Goal: Task Accomplishment & Management: Use online tool/utility

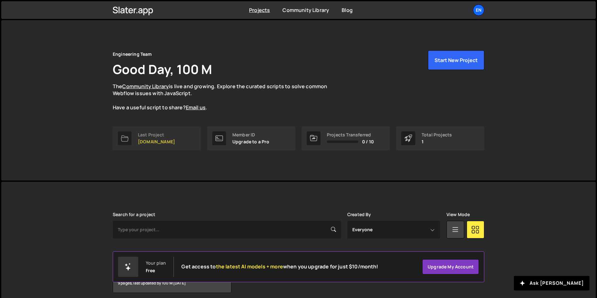
click at [175, 138] on link "Last Project [DOMAIN_NAME]" at bounding box center [157, 138] width 88 height 24
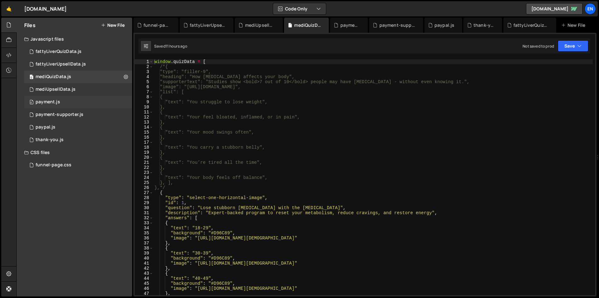
click at [80, 102] on div "0 payment.js 0" at bounding box center [78, 102] width 108 height 13
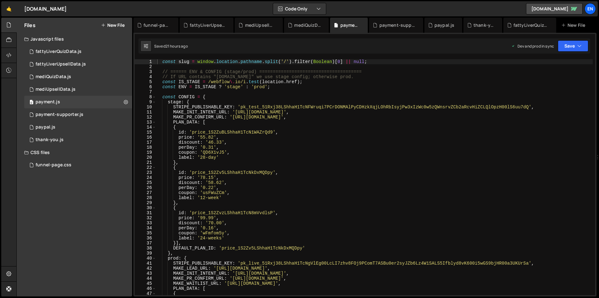
type textarea "price: '55.82',"
click at [365, 139] on div "const slug = window . location . pathname . split ( '/' ) . filter ( Boolean ) …" at bounding box center [374, 182] width 437 height 246
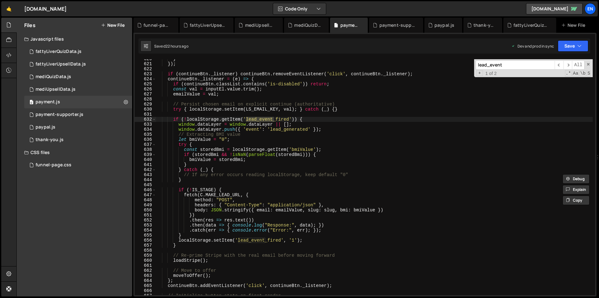
scroll to position [3130, 0]
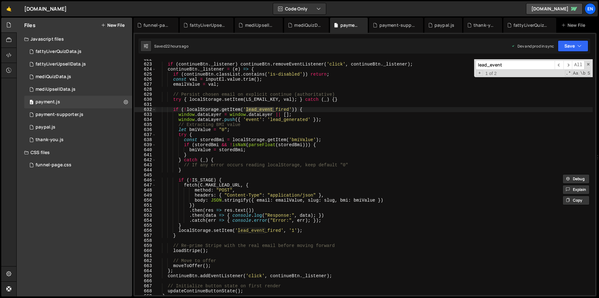
type input "lead_event"
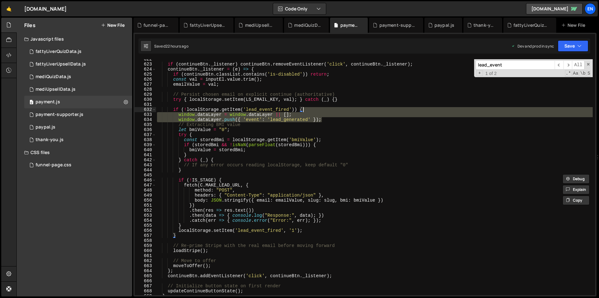
drag, startPoint x: 331, startPoint y: 119, endPoint x: 330, endPoint y: 108, distance: 11.3
click at [330, 108] on div "if ( continueBtn . _listener ) continueBtn . removeEventListener ( 'click' , co…" at bounding box center [374, 180] width 437 height 246
type textarea "if (!localStorage.getItem('lead_event_fired')) {"
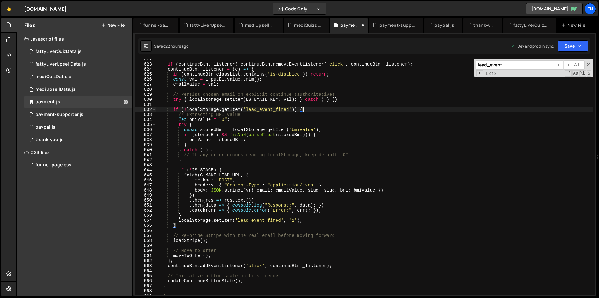
click at [235, 103] on div "if ( continueBtn . _listener ) continueBtn . removeEventListener ( 'click' , co…" at bounding box center [374, 180] width 437 height 246
paste textarea "window.dataLayer.push({ 'event': 'lead_generated' });"
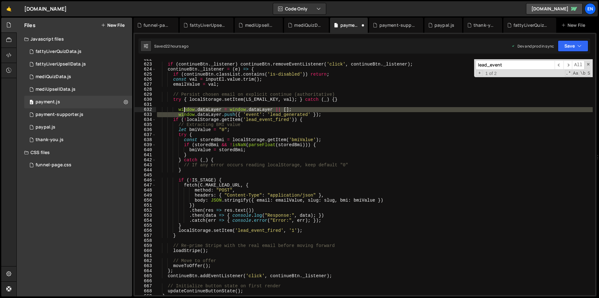
drag, startPoint x: 183, startPoint y: 114, endPoint x: 184, endPoint y: 110, distance: 3.7
click at [184, 110] on div "if ( continueBtn . _listener ) continueBtn . removeEventListener ( 'click' , co…" at bounding box center [374, 180] width 437 height 246
click at [228, 113] on div "if ( continueBtn . _listener ) continueBtn . removeEventListener ( 'click' , co…" at bounding box center [374, 180] width 437 height 246
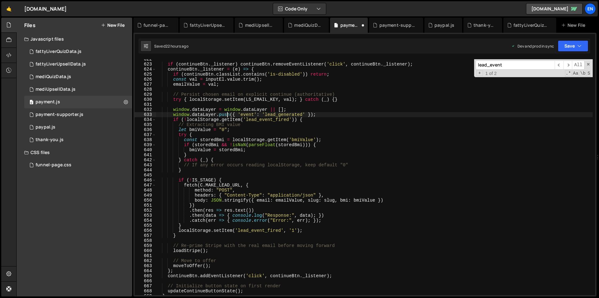
click at [369, 121] on div "if ( continueBtn . _listener ) continueBtn . removeEventListener ( 'click' , co…" at bounding box center [374, 180] width 437 height 246
click at [574, 45] on button "Save" at bounding box center [573, 45] width 31 height 11
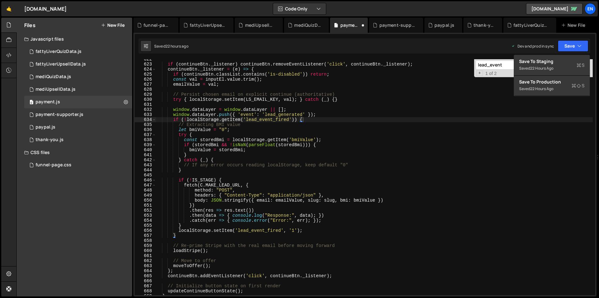
type textarea "// Extracting BMI value"
click at [522, 126] on div "if ( continueBtn . _listener ) continueBtn . removeEventListener ( 'click' , co…" at bounding box center [374, 180] width 437 height 246
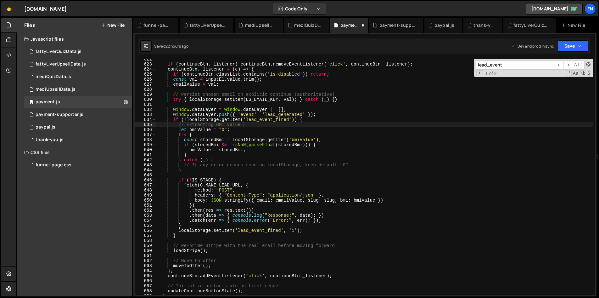
click at [589, 63] on span at bounding box center [588, 64] width 4 height 4
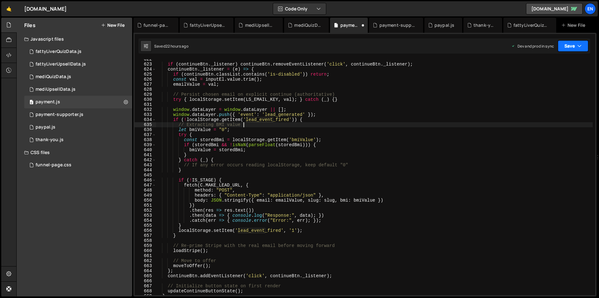
click at [580, 46] on icon "button" at bounding box center [580, 46] width 4 height 6
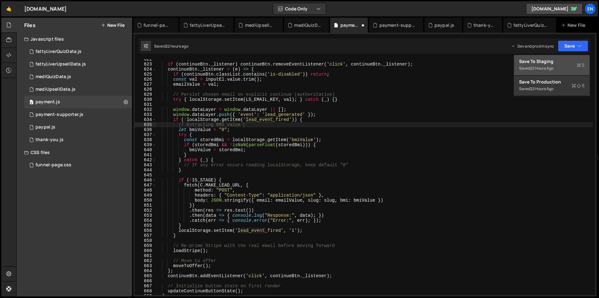
click at [553, 58] on button "Save to Staging S Saved 22 hours ago" at bounding box center [552, 65] width 76 height 20
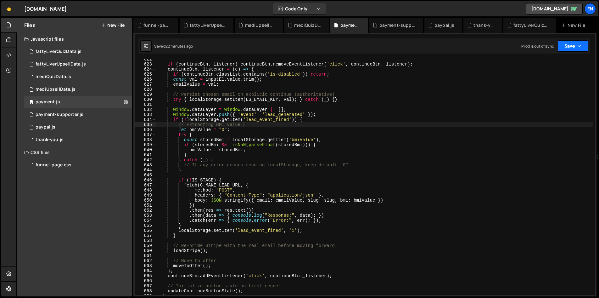
click at [568, 48] on button "Save" at bounding box center [573, 45] width 31 height 11
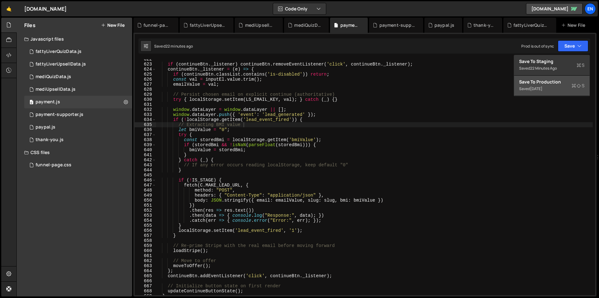
click at [561, 81] on div "Save to Production S" at bounding box center [551, 82] width 65 height 6
